Goal: Task Accomplishment & Management: Manage account settings

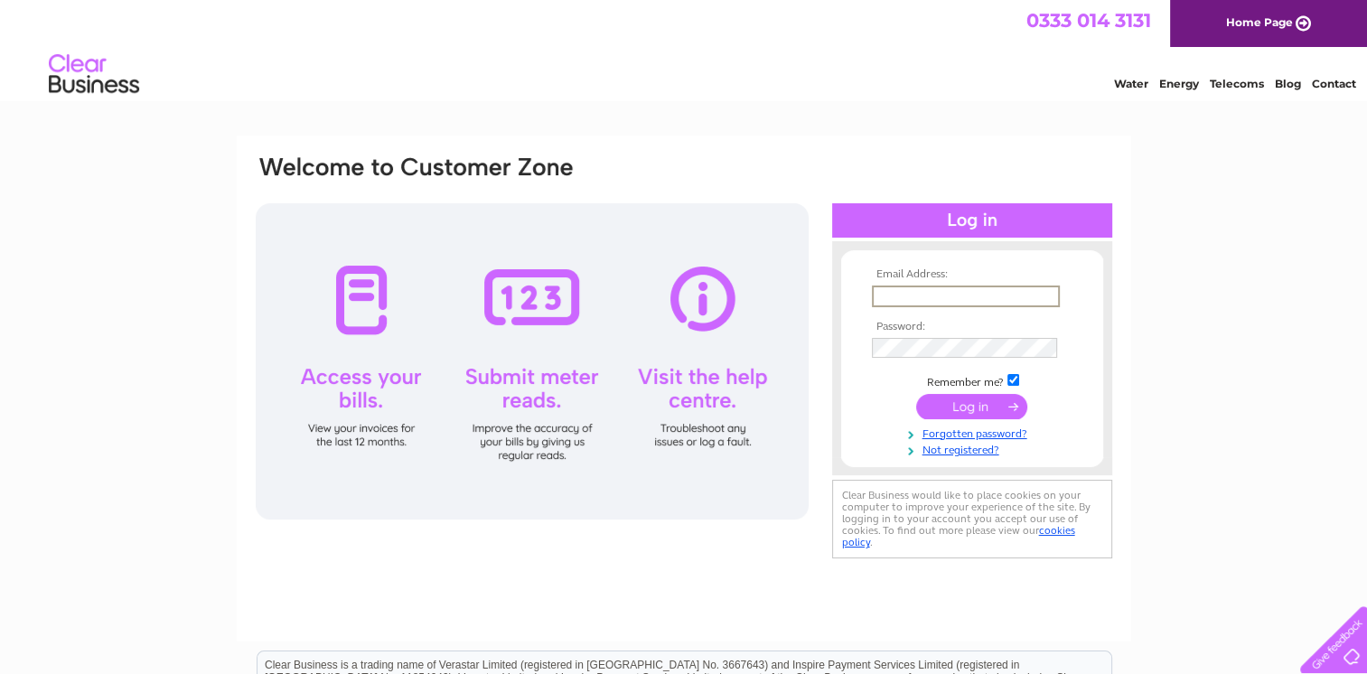
click at [987, 294] on input "text" at bounding box center [966, 297] width 188 height 22
type input "[EMAIL_ADDRESS][DOMAIN_NAME]"
click at [965, 399] on input "submit" at bounding box center [971, 405] width 111 height 25
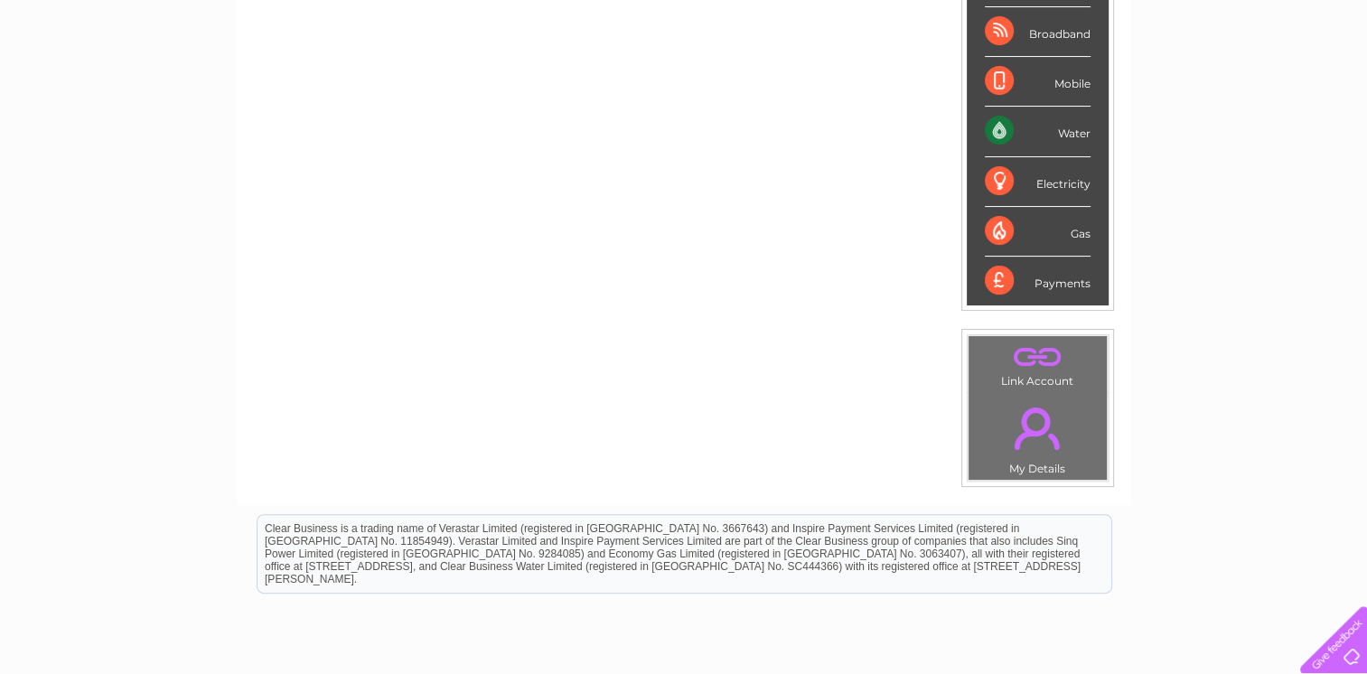
scroll to position [452, 0]
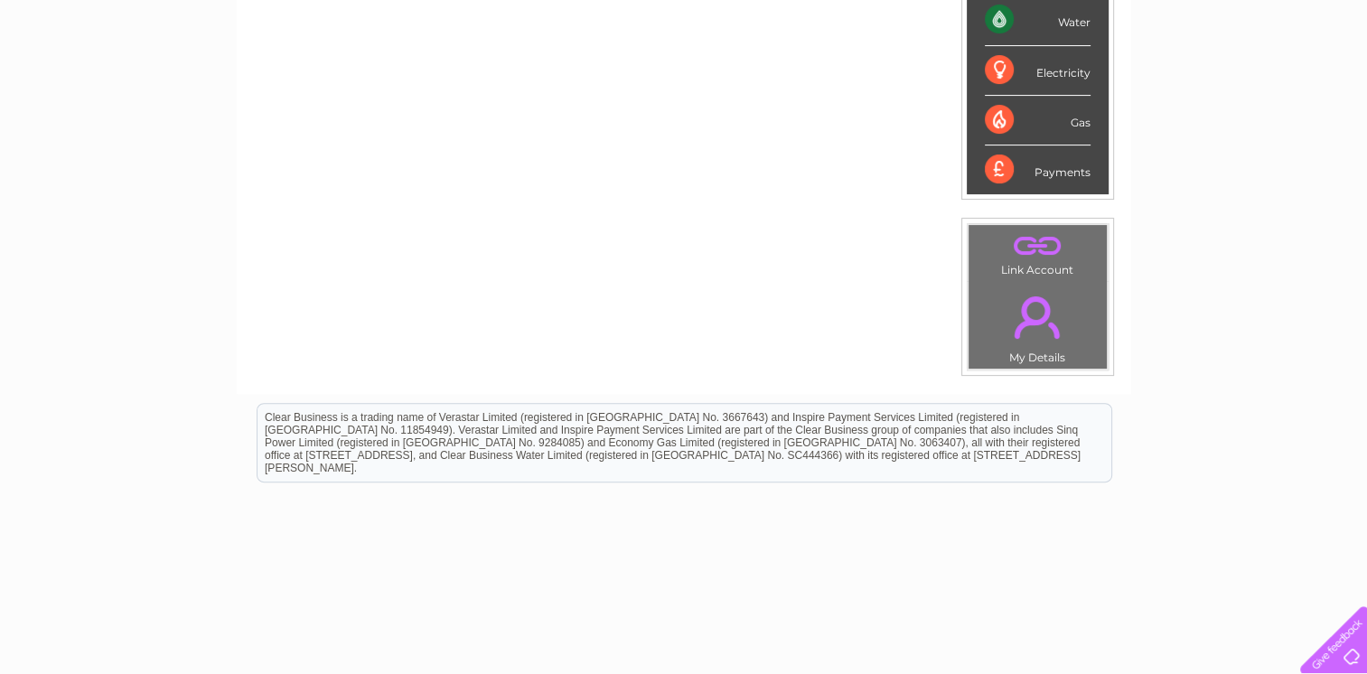
click at [1034, 330] on link "." at bounding box center [1037, 317] width 129 height 63
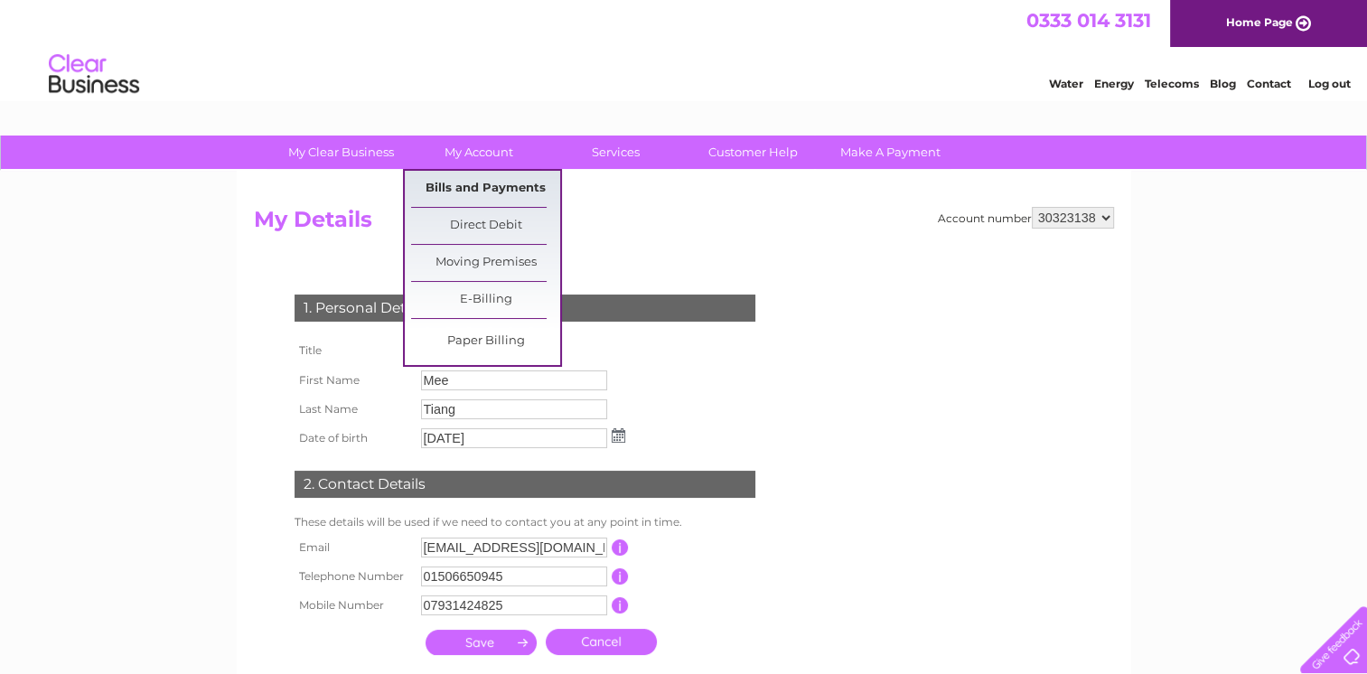
click at [502, 186] on link "Bills and Payments" at bounding box center [485, 189] width 149 height 36
